Goal: Task Accomplishment & Management: Complete application form

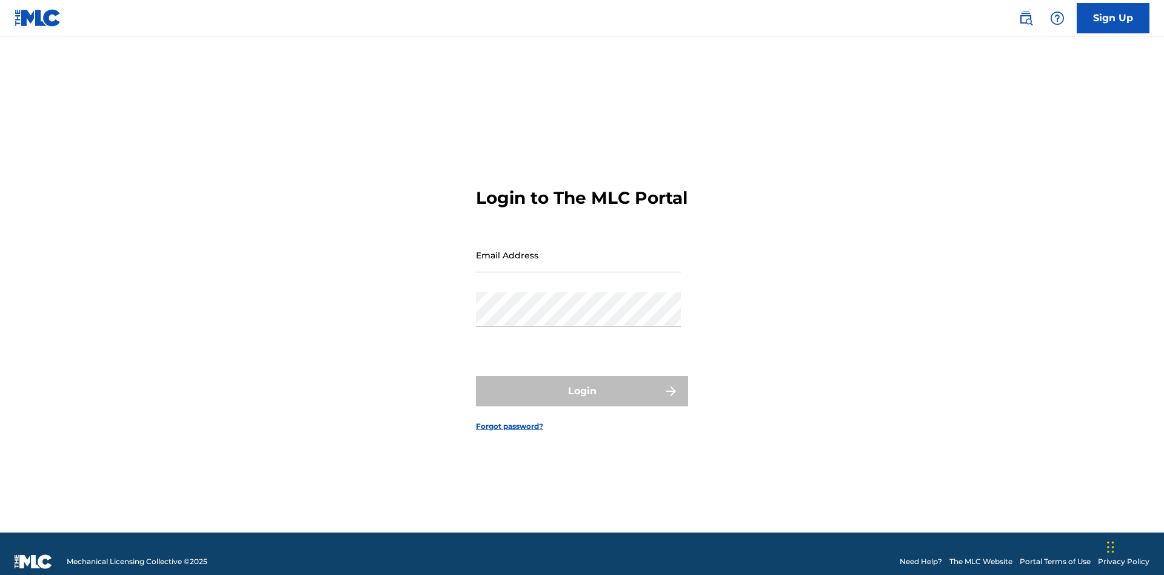
scroll to position [16, 0]
click at [578, 249] on input "Email Address" at bounding box center [578, 255] width 205 height 35
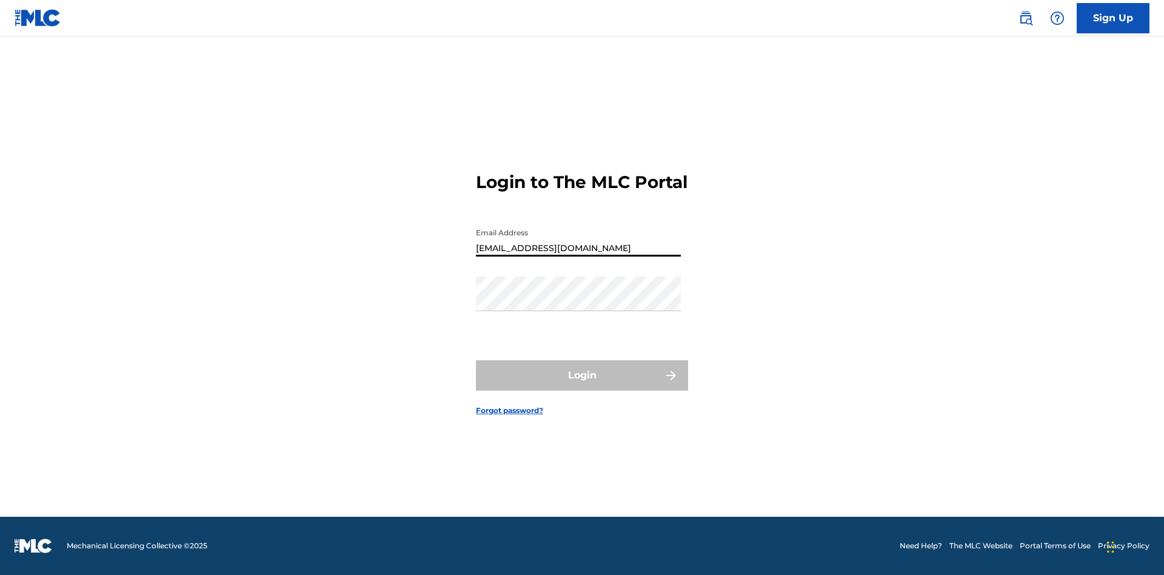
type input "Duke.McTesterson@gmail.com"
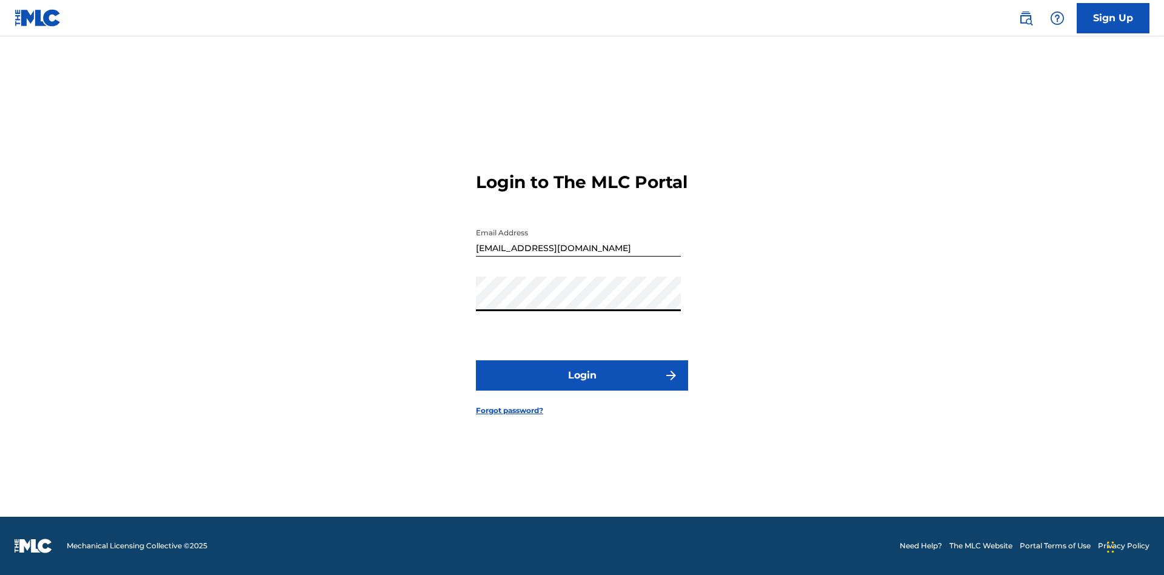
click at [582, 385] on button "Login" at bounding box center [582, 375] width 212 height 30
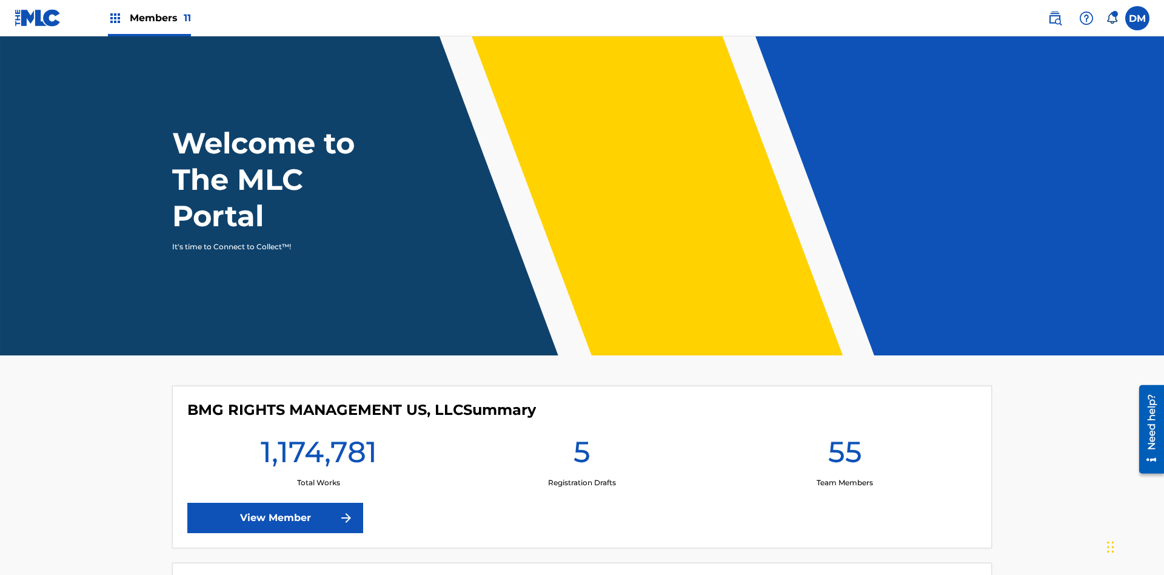
scroll to position [52, 0]
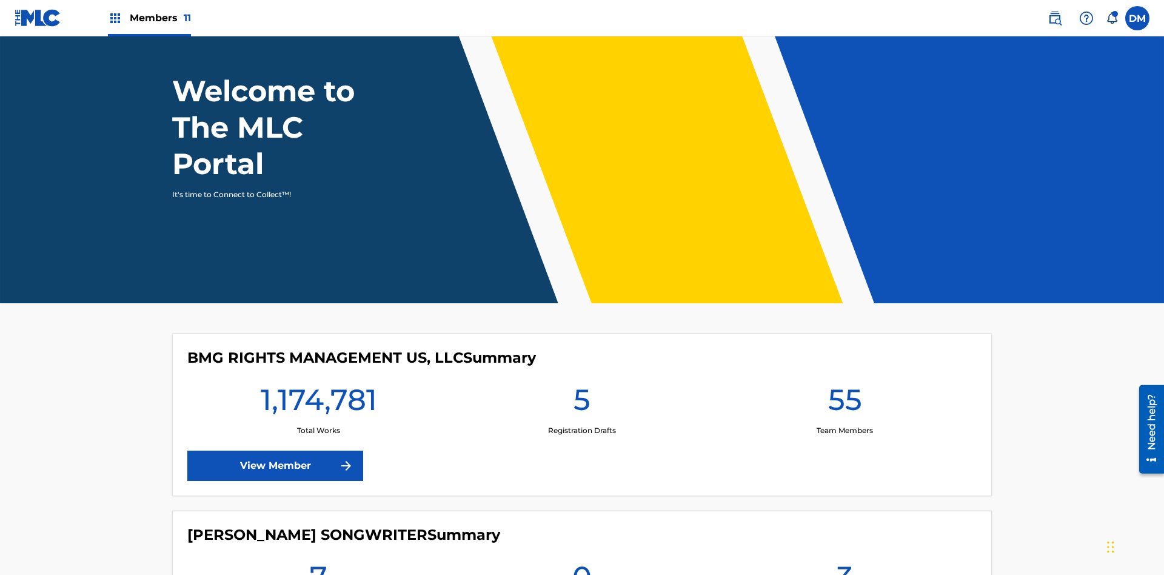
click at [149, 18] on span "Members 11" at bounding box center [160, 18] width 61 height 14
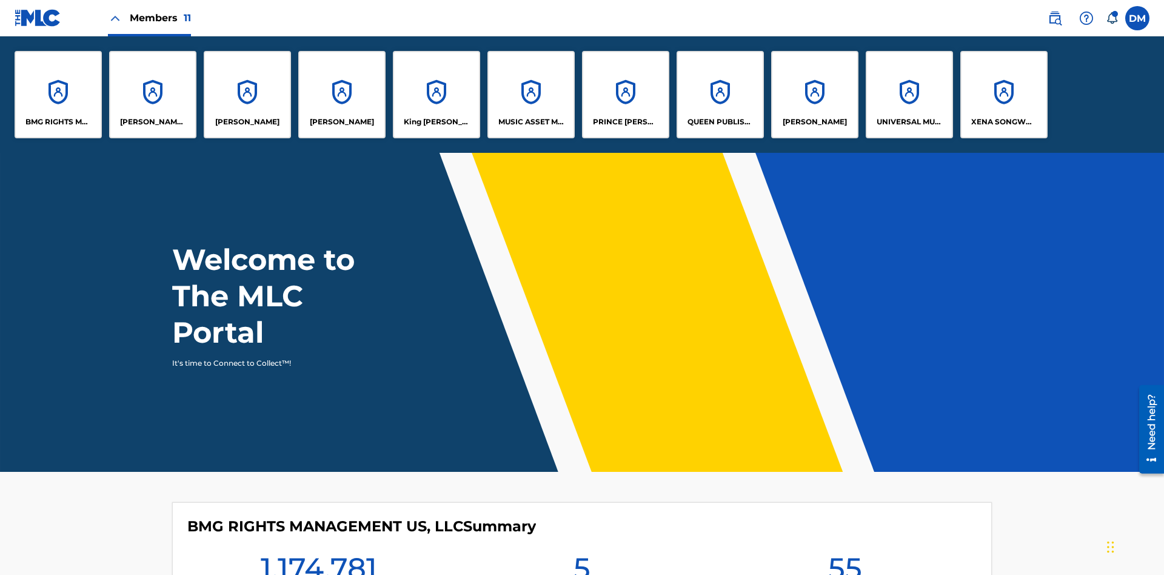
click at [908, 122] on p "UNIVERSAL MUSIC PUB GROUP" at bounding box center [909, 121] width 66 height 11
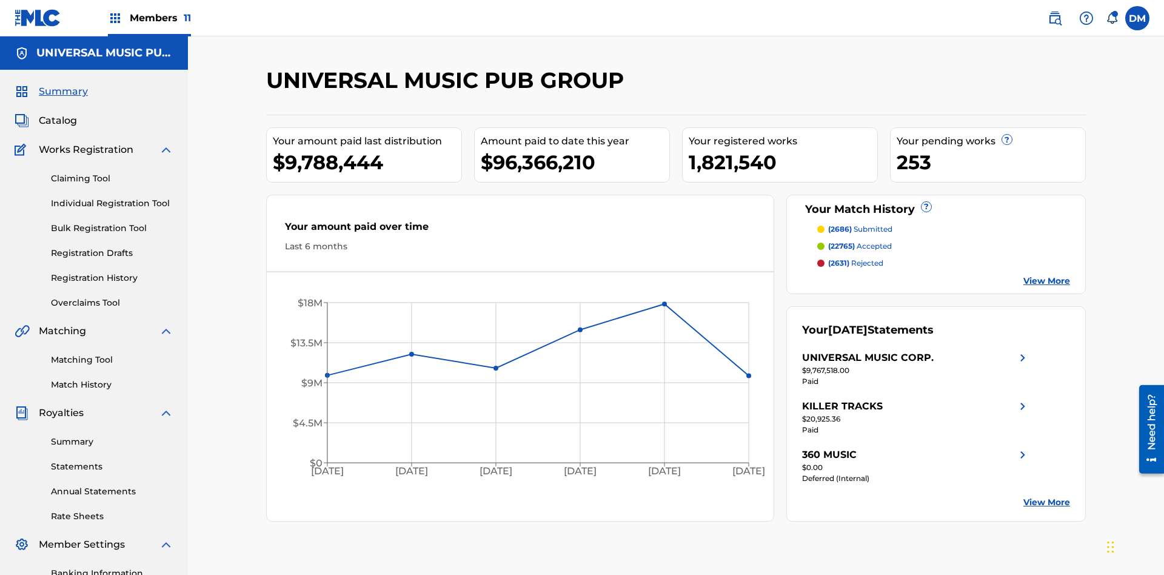
click at [112, 197] on link "Individual Registration Tool" at bounding box center [112, 203] width 122 height 13
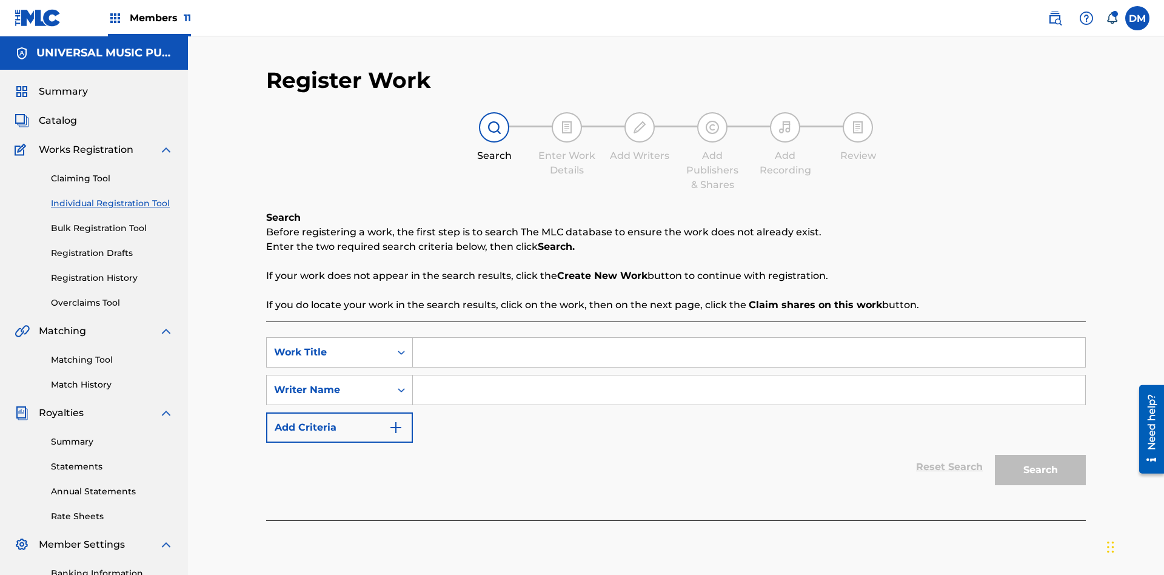
click at [748, 338] on input "Search Form" at bounding box center [749, 352] width 672 height 29
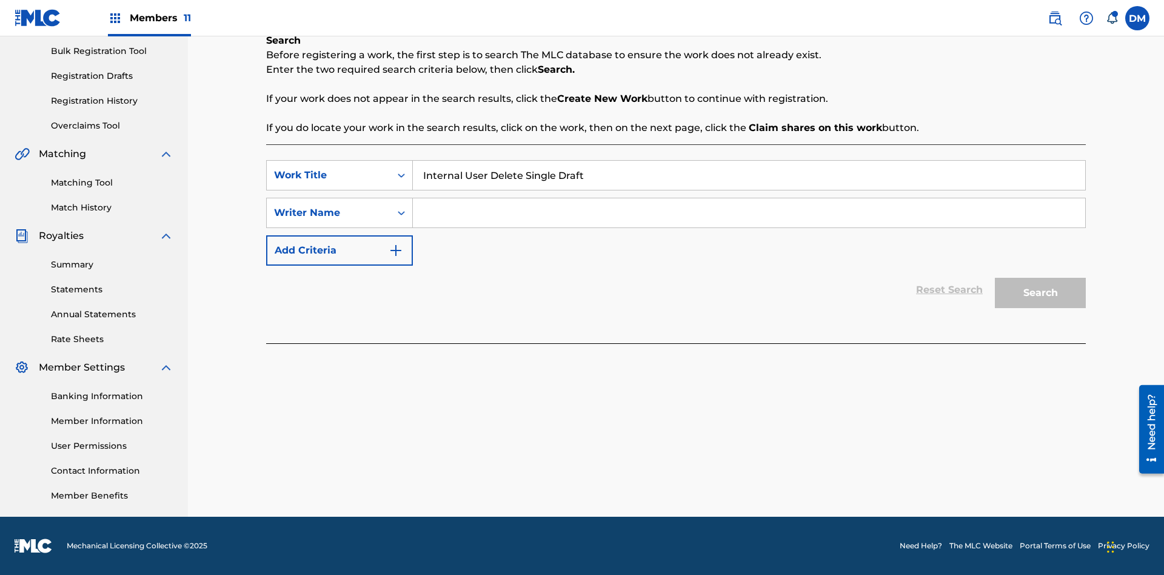
type input "Internal User Delete Single Draft"
click at [748, 213] on input "Search Form" at bounding box center [749, 212] width 672 height 29
type input "Test"
click at [1040, 293] on button "Search" at bounding box center [1039, 293] width 91 height 30
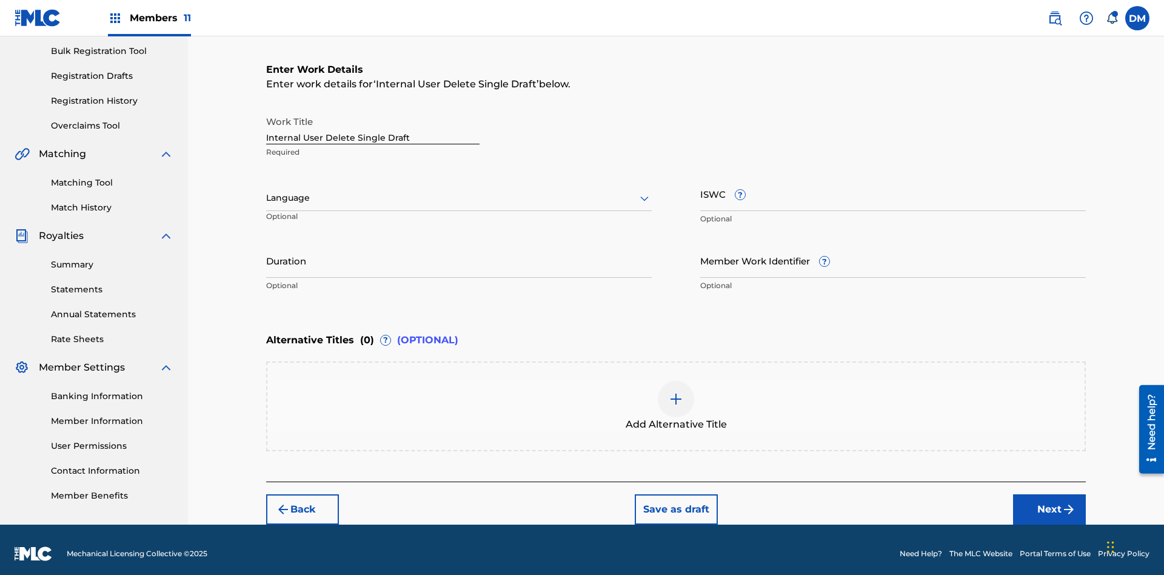
scroll to position [185, 0]
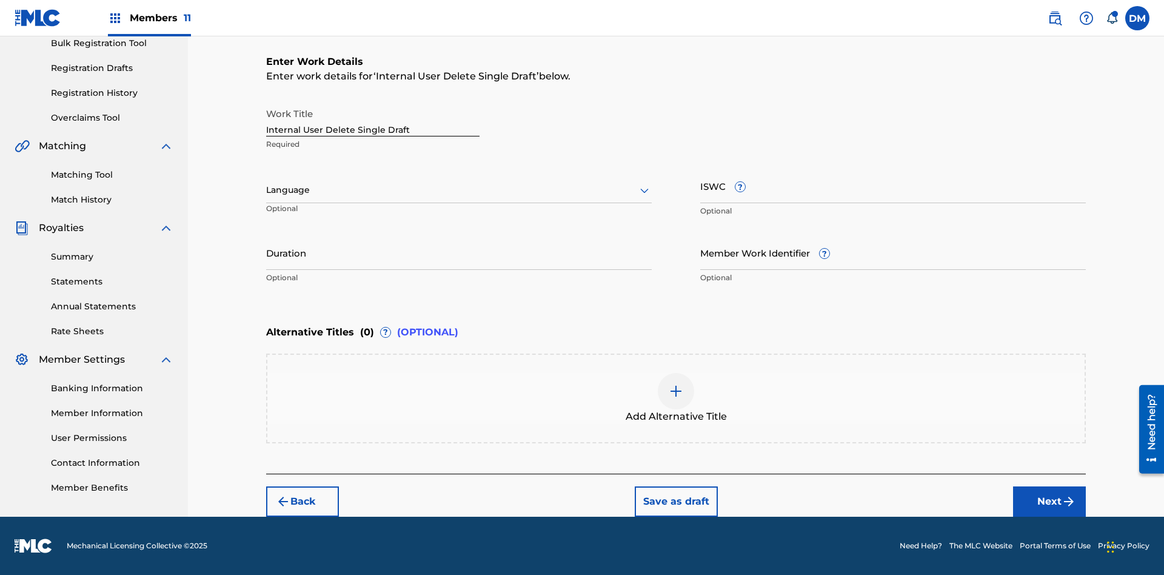
click at [373, 119] on input "Internal User Delete Single Draft" at bounding box center [372, 119] width 213 height 35
click at [675, 501] on button "Save as draft" at bounding box center [676, 501] width 83 height 30
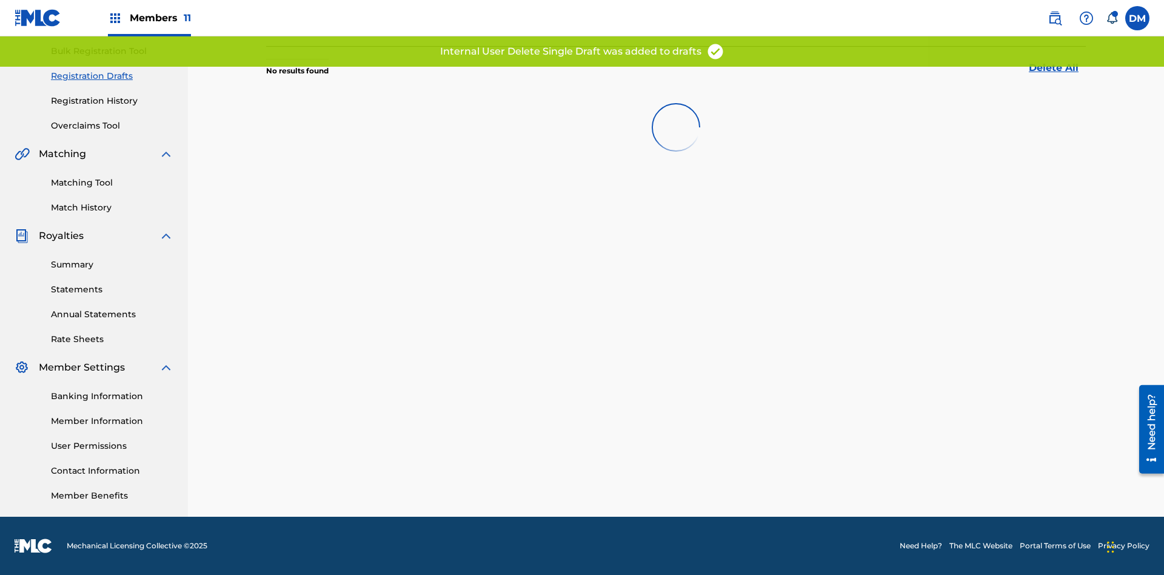
click at [1137, 18] on label at bounding box center [1137, 18] width 24 height 24
click at [1137, 18] on input "DM Duke McTesterson duke.mctesterson@gmail.com Notification Preferences Profile…" at bounding box center [1137, 18] width 0 height 0
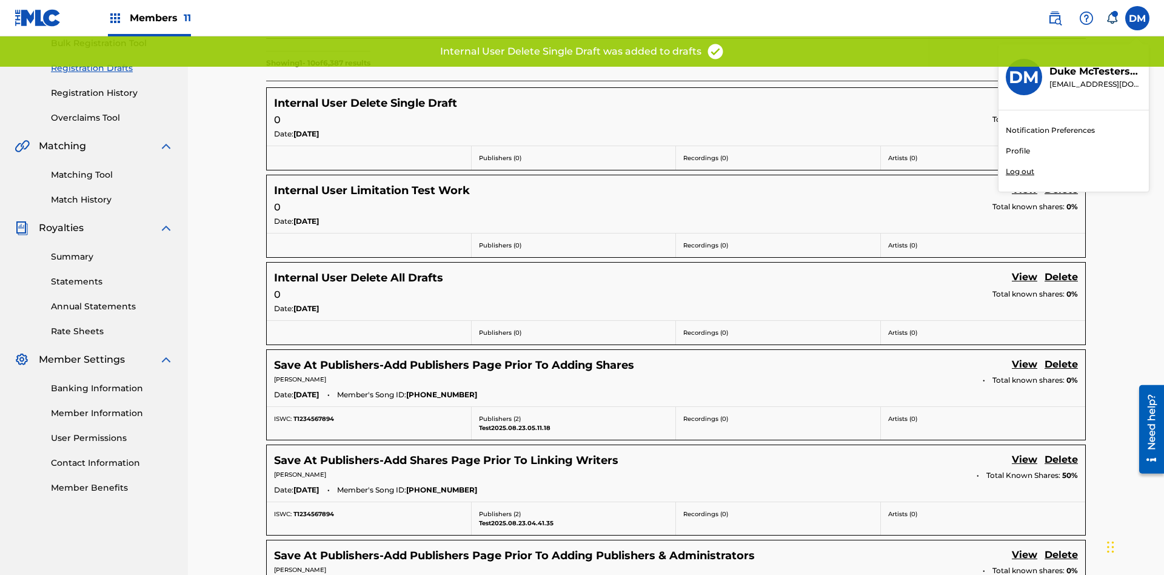
click at [1019, 172] on p "Log out" at bounding box center [1019, 171] width 28 height 11
click at [1137, 18] on input "DM Duke McTesterson duke.mctesterson@gmail.com Notification Preferences Profile…" at bounding box center [1137, 18] width 0 height 0
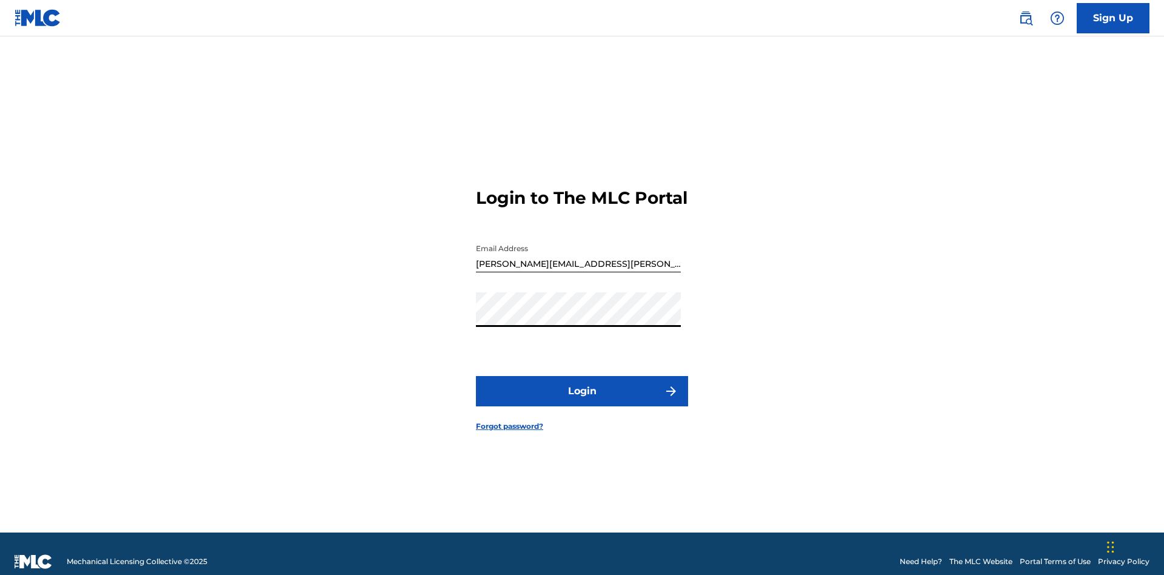
scroll to position [16, 0]
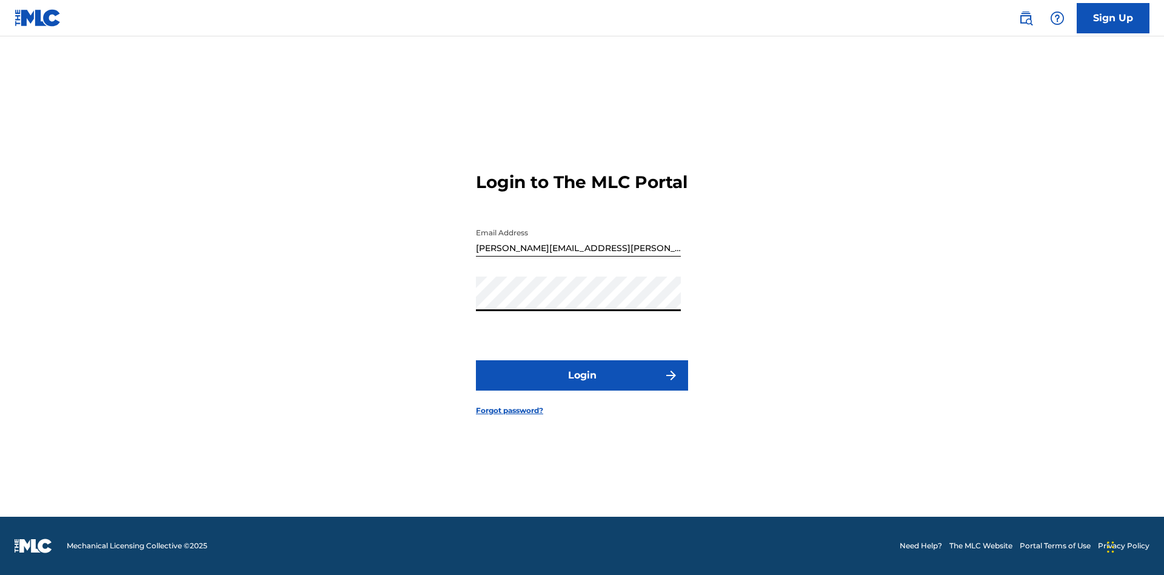
click at [582, 385] on button "Login" at bounding box center [582, 375] width 212 height 30
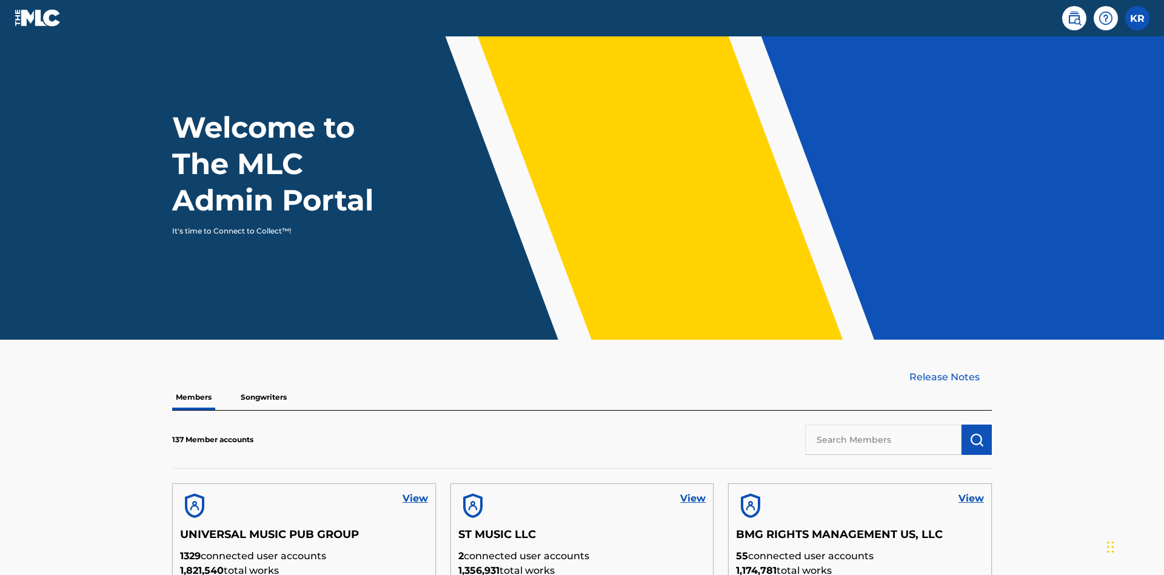
click at [883, 424] on input "text" at bounding box center [883, 439] width 156 height 30
click at [976, 432] on img "submit" at bounding box center [976, 439] width 15 height 15
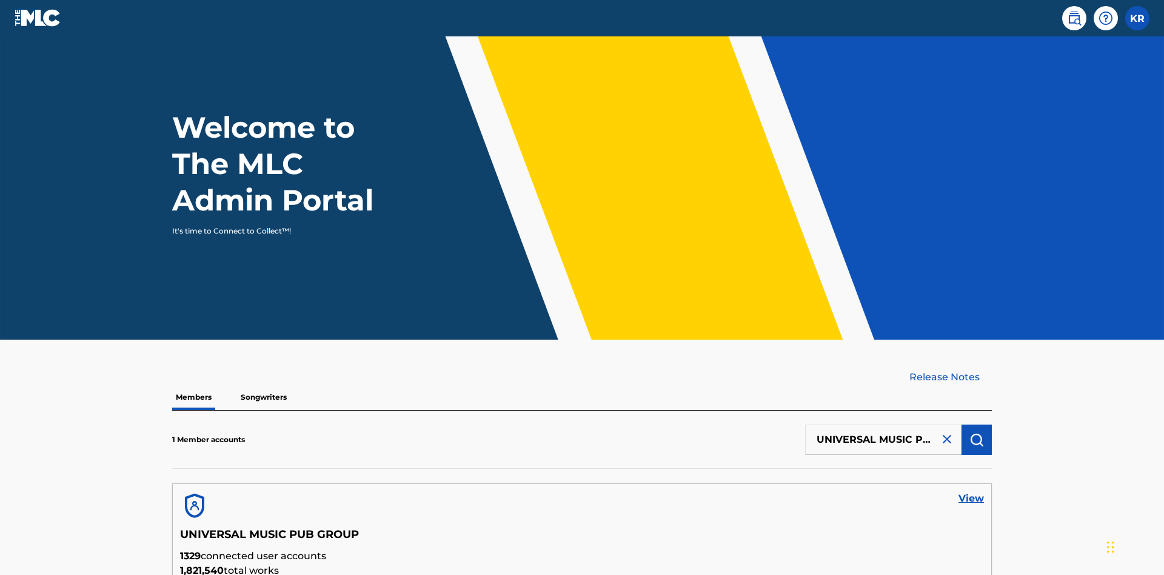
click at [971, 491] on link "View" at bounding box center [970, 498] width 25 height 15
